Goal: Communication & Community: Answer question/provide support

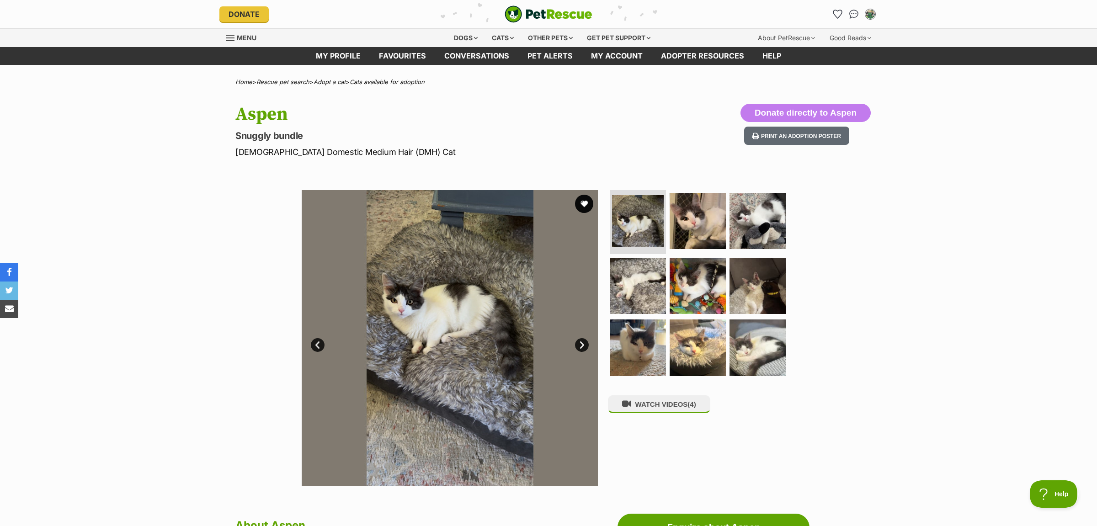
click at [532, 12] on img "PetRescue" at bounding box center [549, 13] width 88 height 17
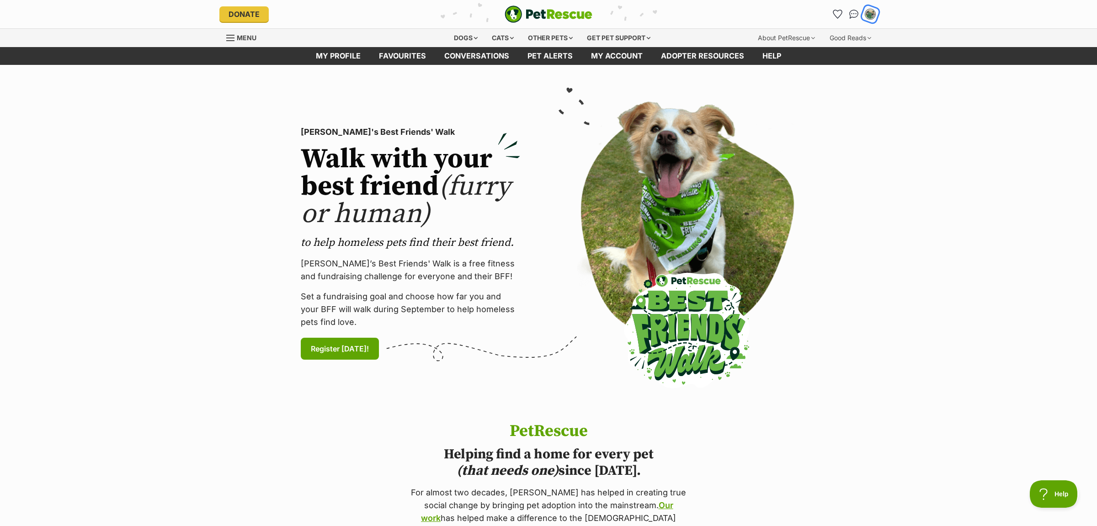
click at [871, 16] on img "My account" at bounding box center [870, 14] width 12 height 12
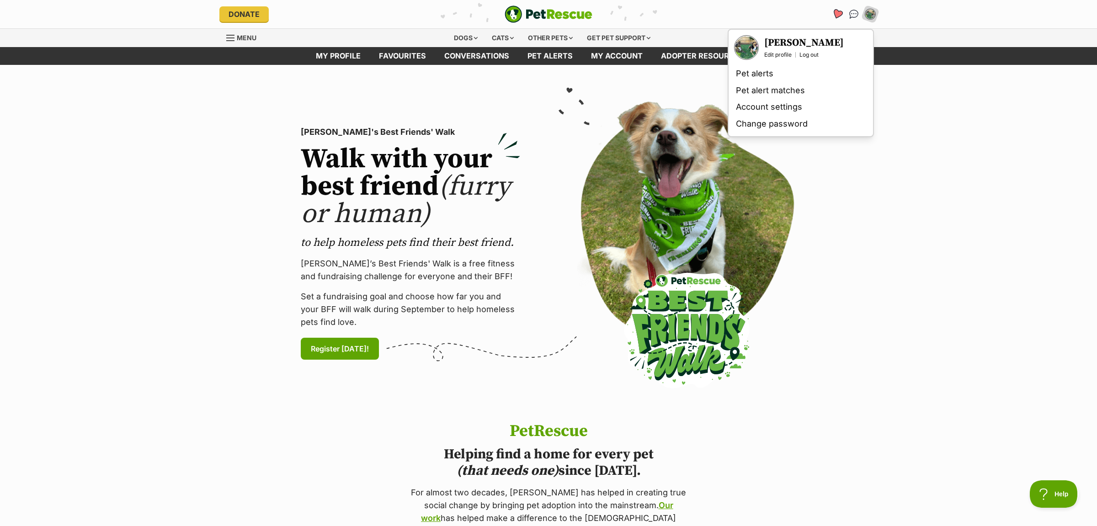
click at [837, 11] on icon "Favourites" at bounding box center [837, 14] width 11 height 11
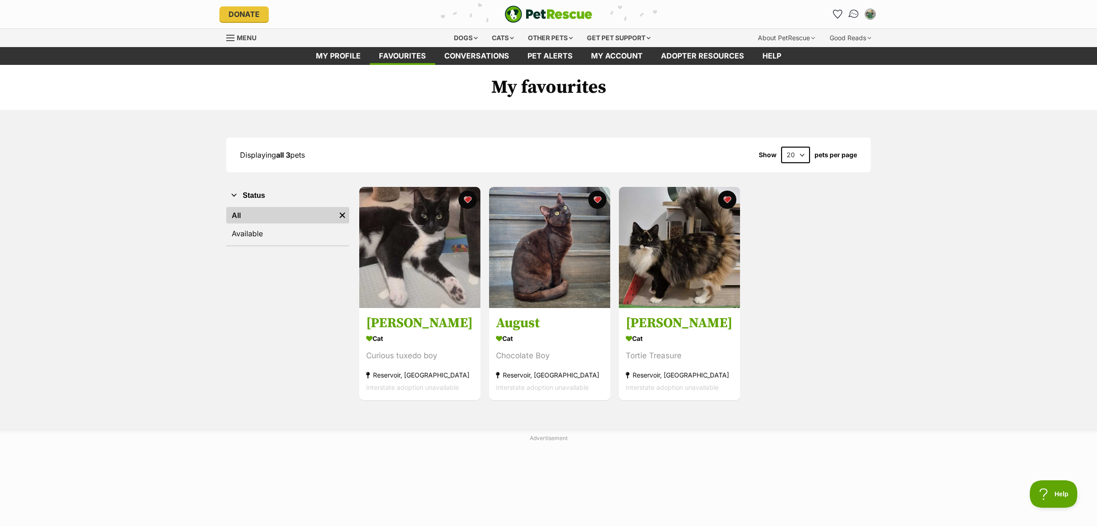
click at [852, 18] on link "Conversations" at bounding box center [853, 14] width 19 height 19
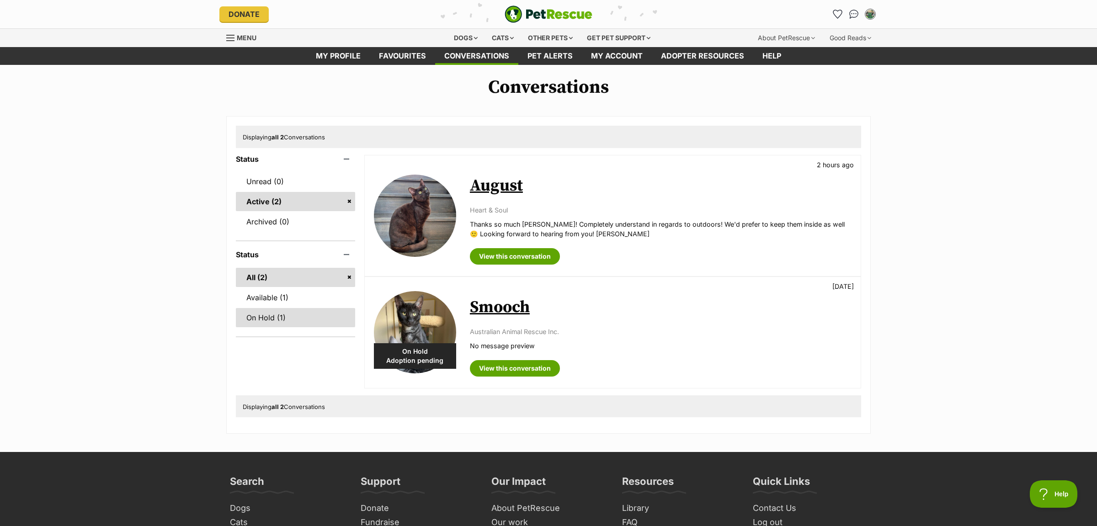
click at [270, 319] on link "On Hold (1)" at bounding box center [295, 317] width 119 height 19
